Goal: Task Accomplishment & Management: Use online tool/utility

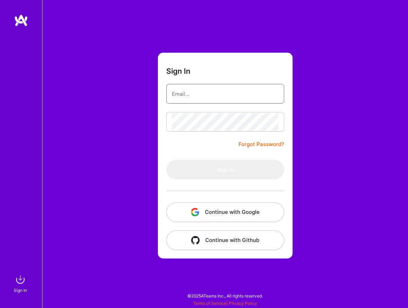
type input "[EMAIL_ADDRESS][DOMAIN_NAME]"
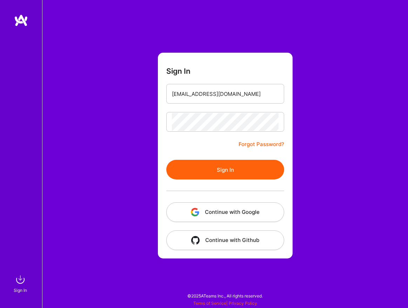
click at [190, 170] on button "Sign In" at bounding box center [225, 170] width 118 height 20
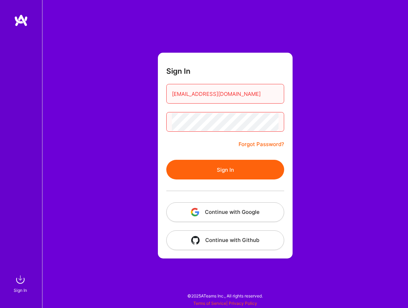
click at [201, 210] on button "Continue with Google" at bounding box center [225, 212] width 118 height 20
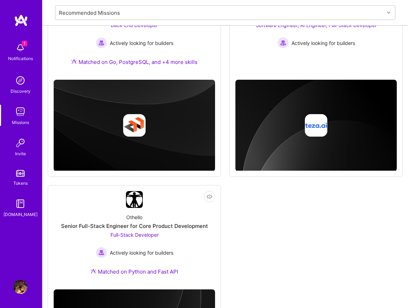
scroll to position [201, 0]
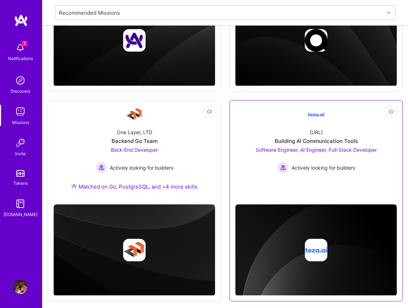
click at [265, 156] on div "Software Engineer, AI Engineer, Full-Stack Developer Actively looking for build…" at bounding box center [316, 159] width 121 height 27
